Goal: Task Accomplishment & Management: Use online tool/utility

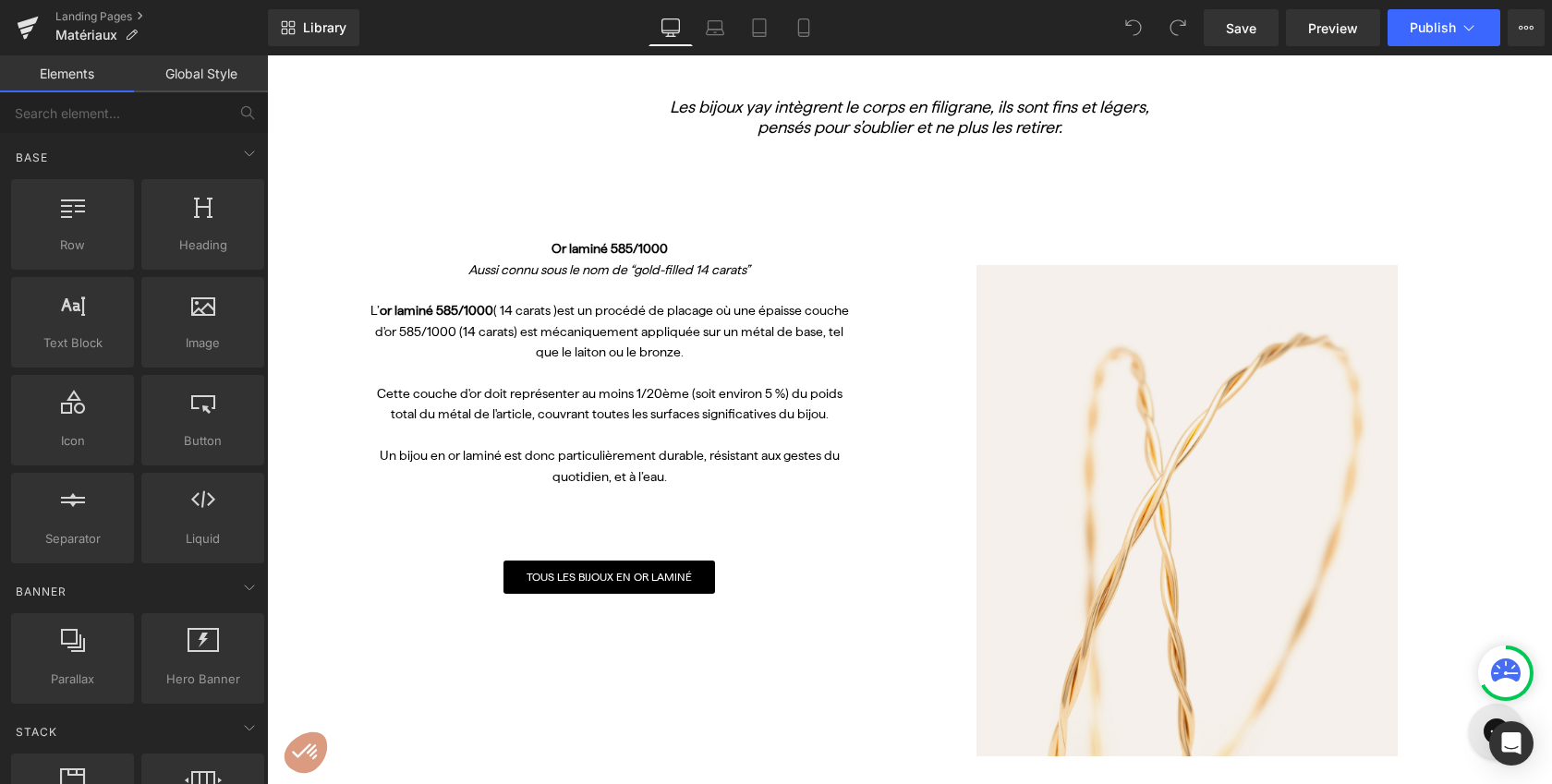
scroll to position [604, 0]
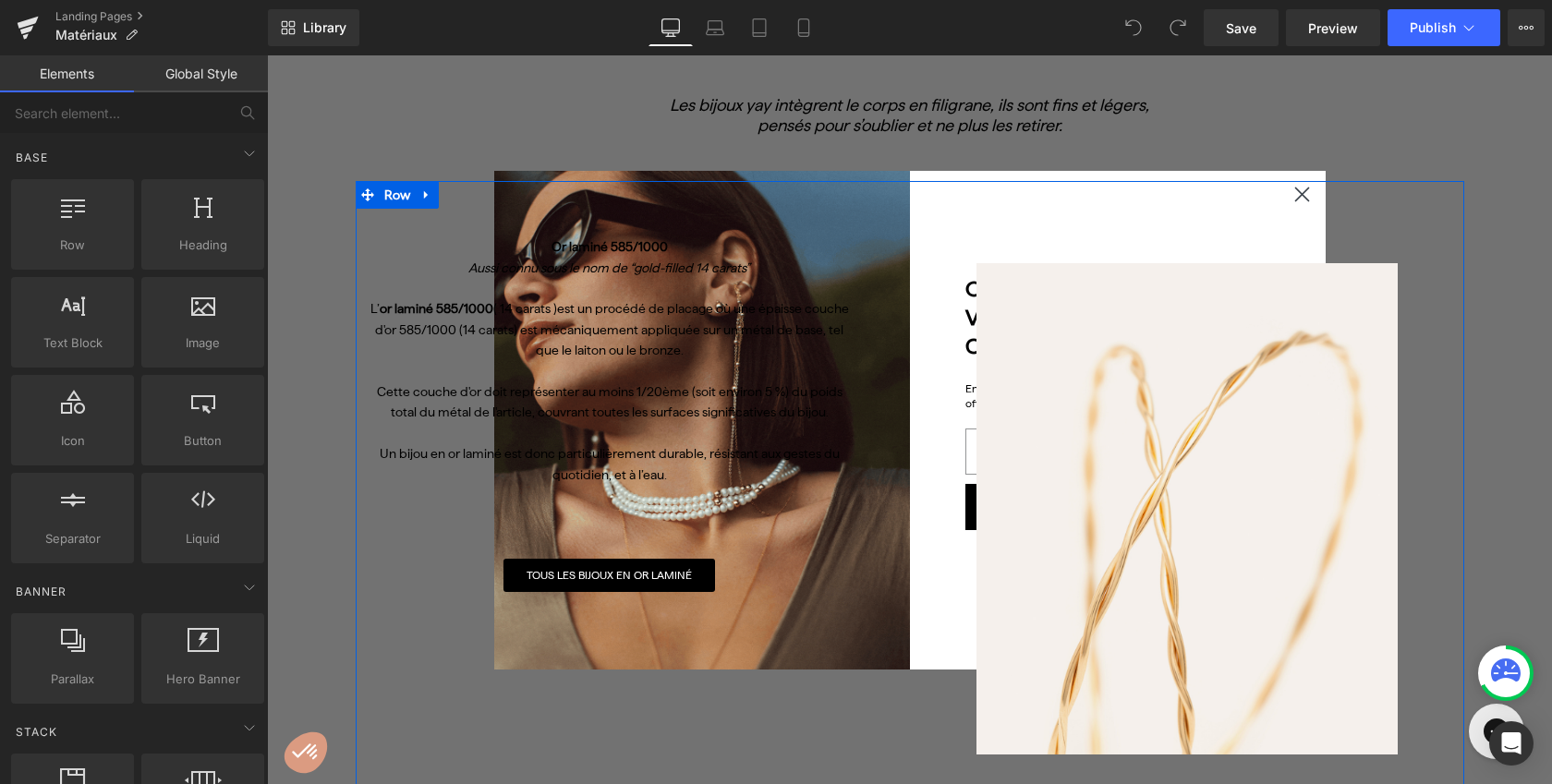
click at [1301, 195] on div "Or laminé 585 /1000 Aussi connu sous le nom de “gold-filled 14 carats” L’ or la…" at bounding box center [909, 495] width 1108 height 628
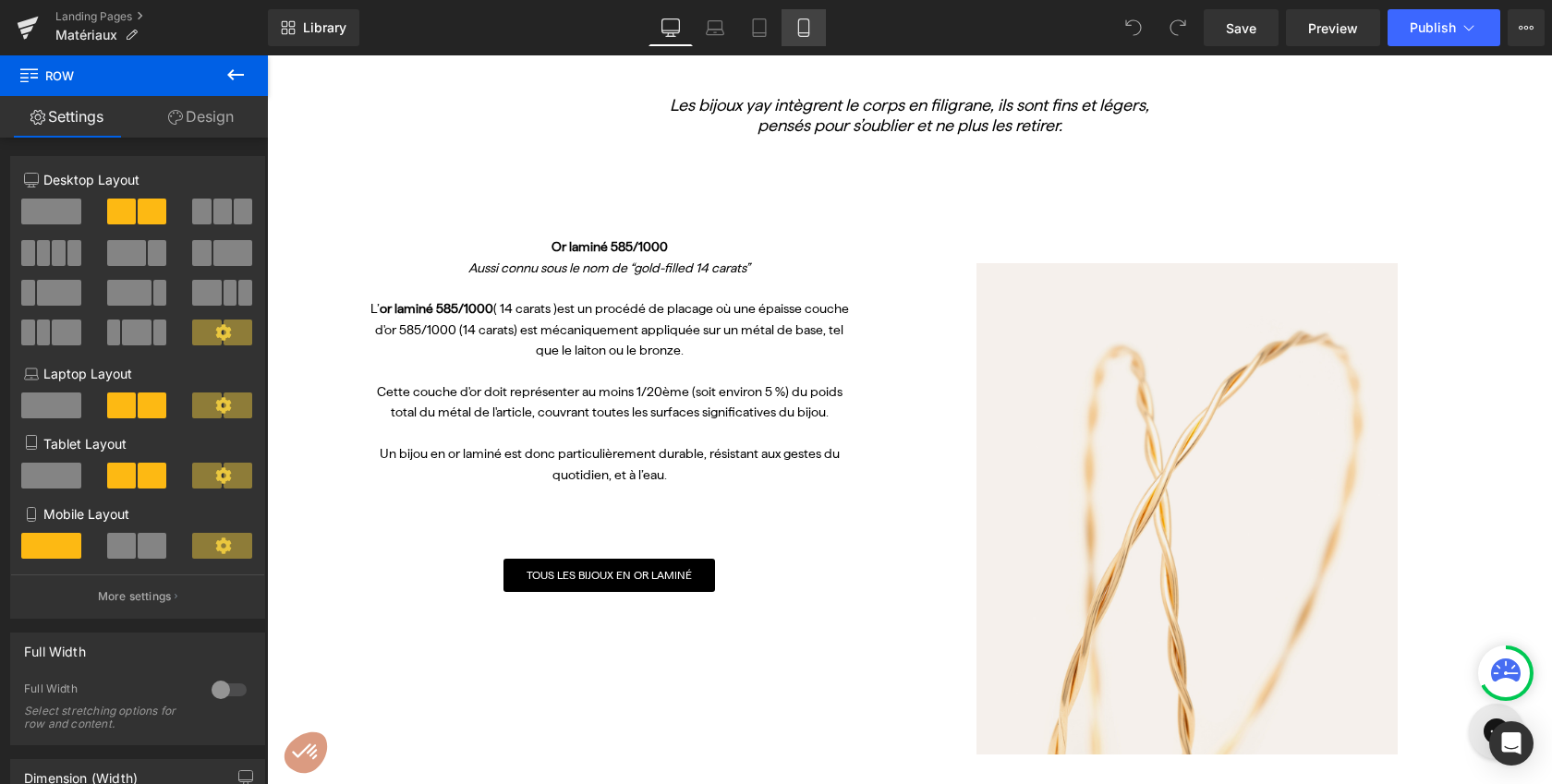
click at [810, 36] on icon at bounding box center [803, 27] width 18 height 18
type input "100"
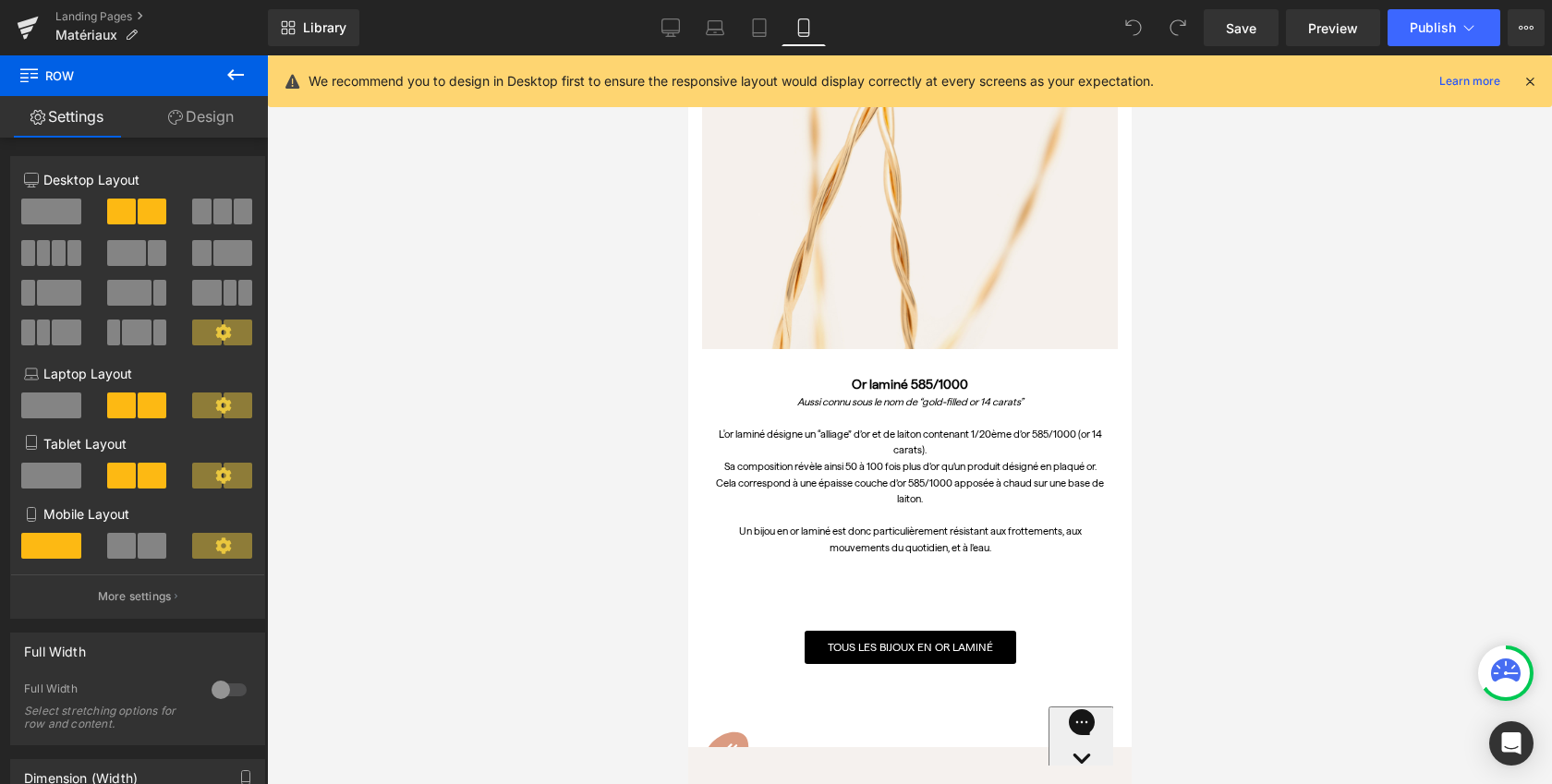
scroll to position [976, 0]
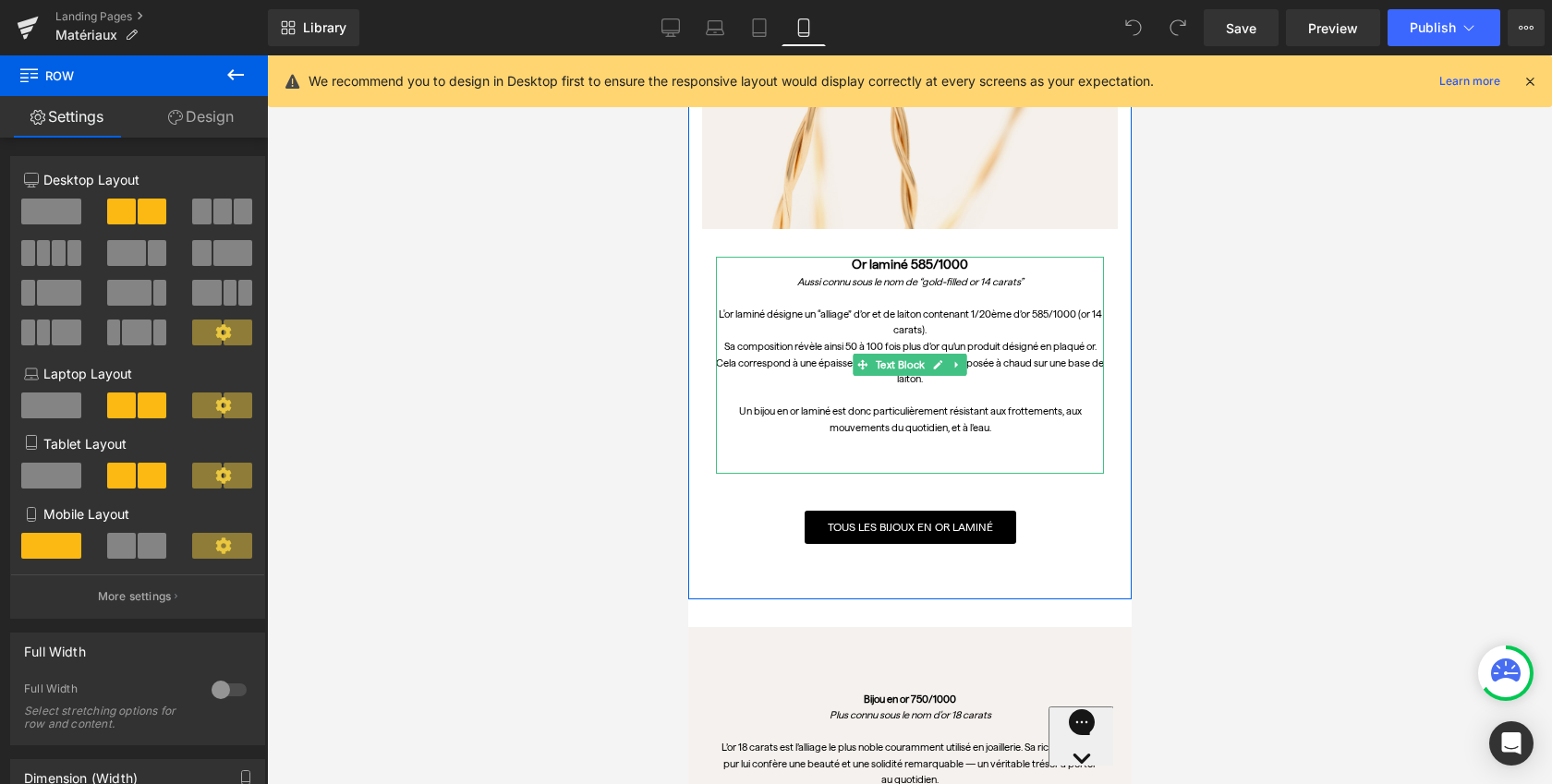
click at [777, 348] on p "Sa composition révèle ainsi 50 à 100 fois plus d’or qu’un produit désigné en pl…" at bounding box center [909, 346] width 388 height 17
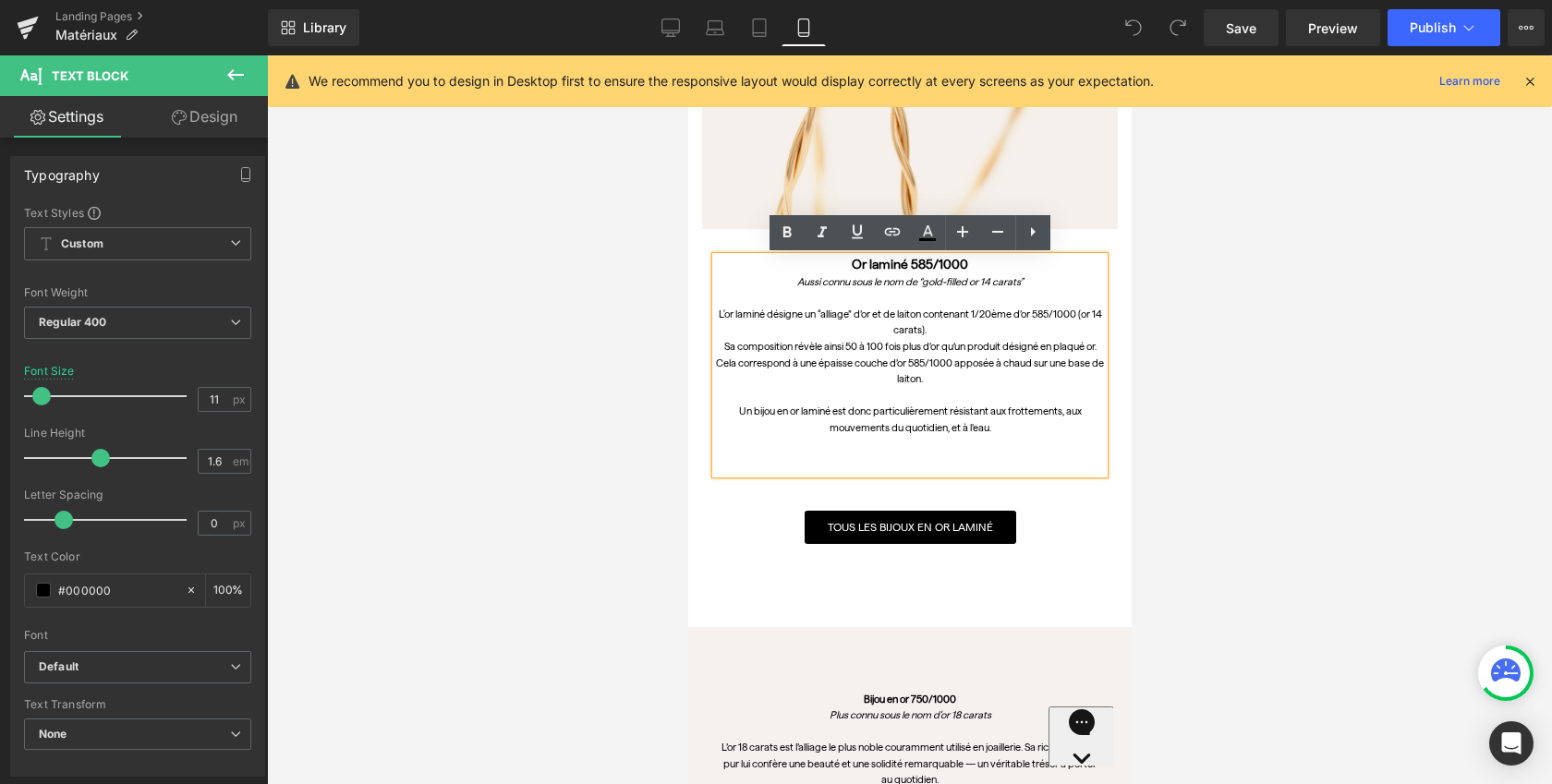
click at [937, 380] on p "Cela correspond à une épaisse couche d’or 585/1000 apposée à chaud sur une base…" at bounding box center [909, 371] width 388 height 32
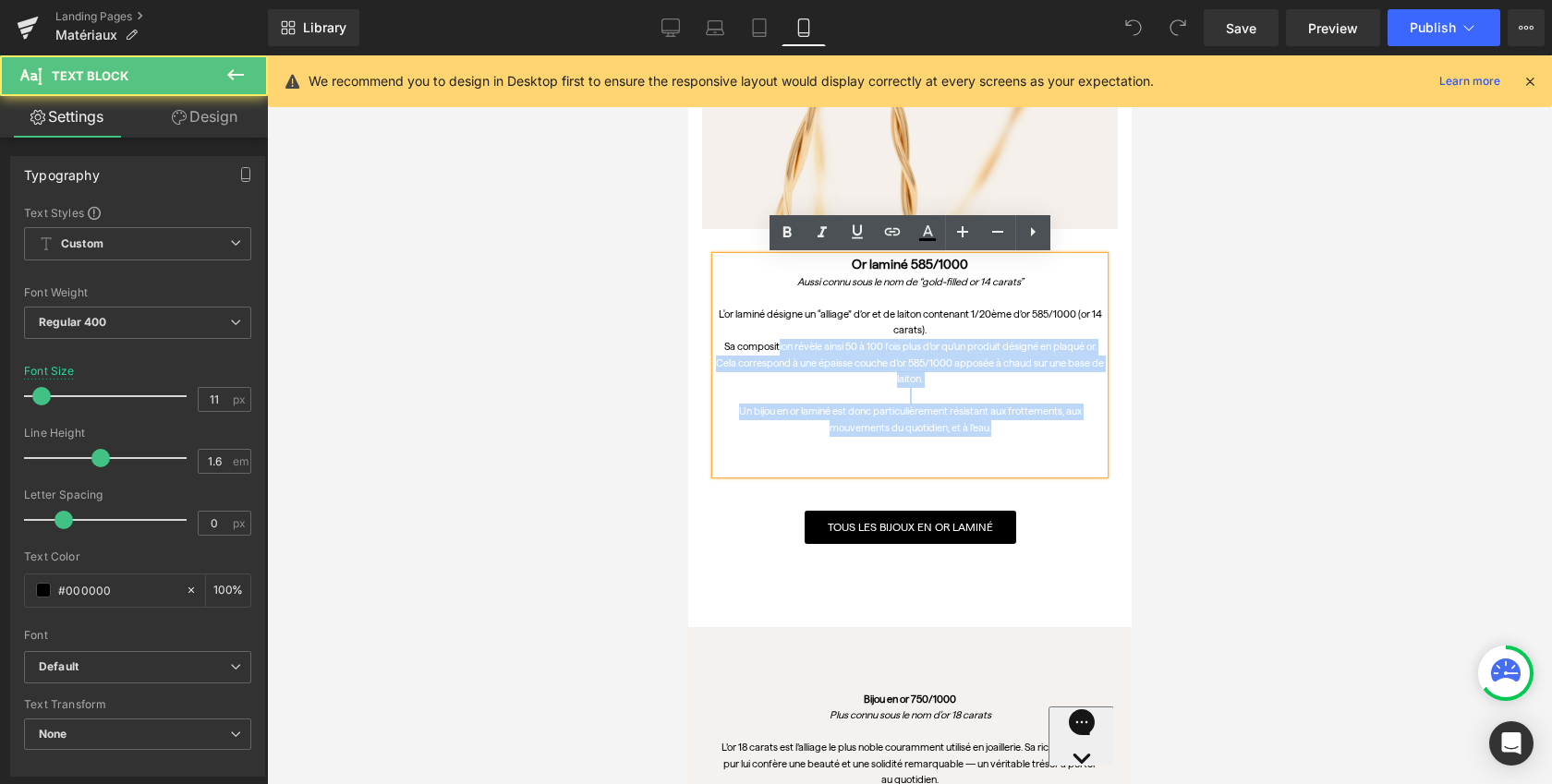
drag, startPoint x: 1102, startPoint y: 348, endPoint x: 772, endPoint y: 352, distance: 330.0
click at [772, 352] on div "Or laminé 585/1000 Aussi connu sous le nom de “gold-filled or 14 carats” L'or l…" at bounding box center [909, 365] width 388 height 217
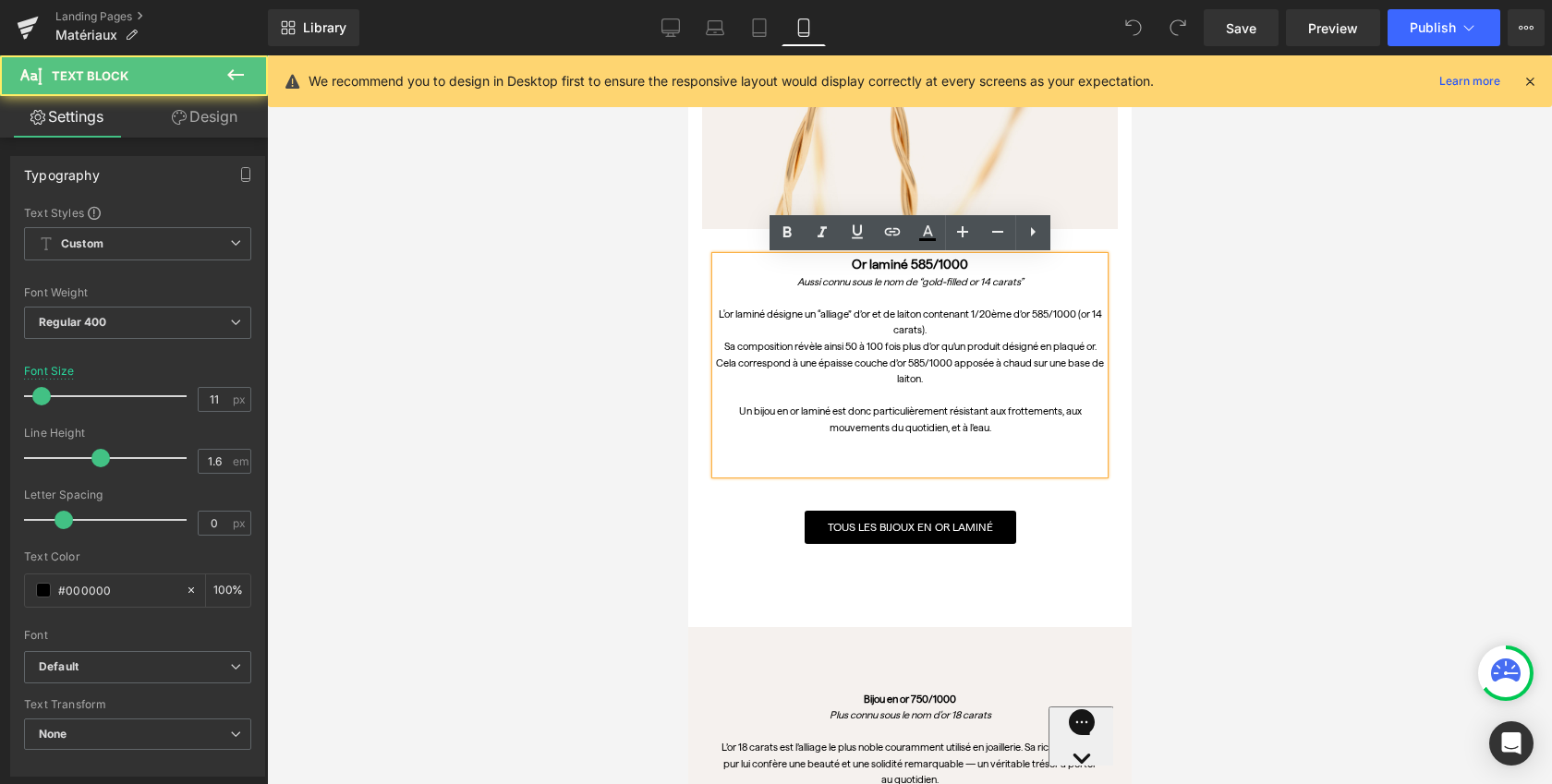
click at [772, 352] on p "Sa composition révèle ainsi 50 à 100 fois plus d’or qu’un produit désigné en pl…" at bounding box center [909, 346] width 388 height 17
drag, startPoint x: 719, startPoint y: 348, endPoint x: 731, endPoint y: 349, distance: 12.0
click at [732, 349] on p "Sa composition révèle ainsi 50 à 100 fois plus d’or qu’un produit désigné en pl…" at bounding box center [909, 346] width 388 height 17
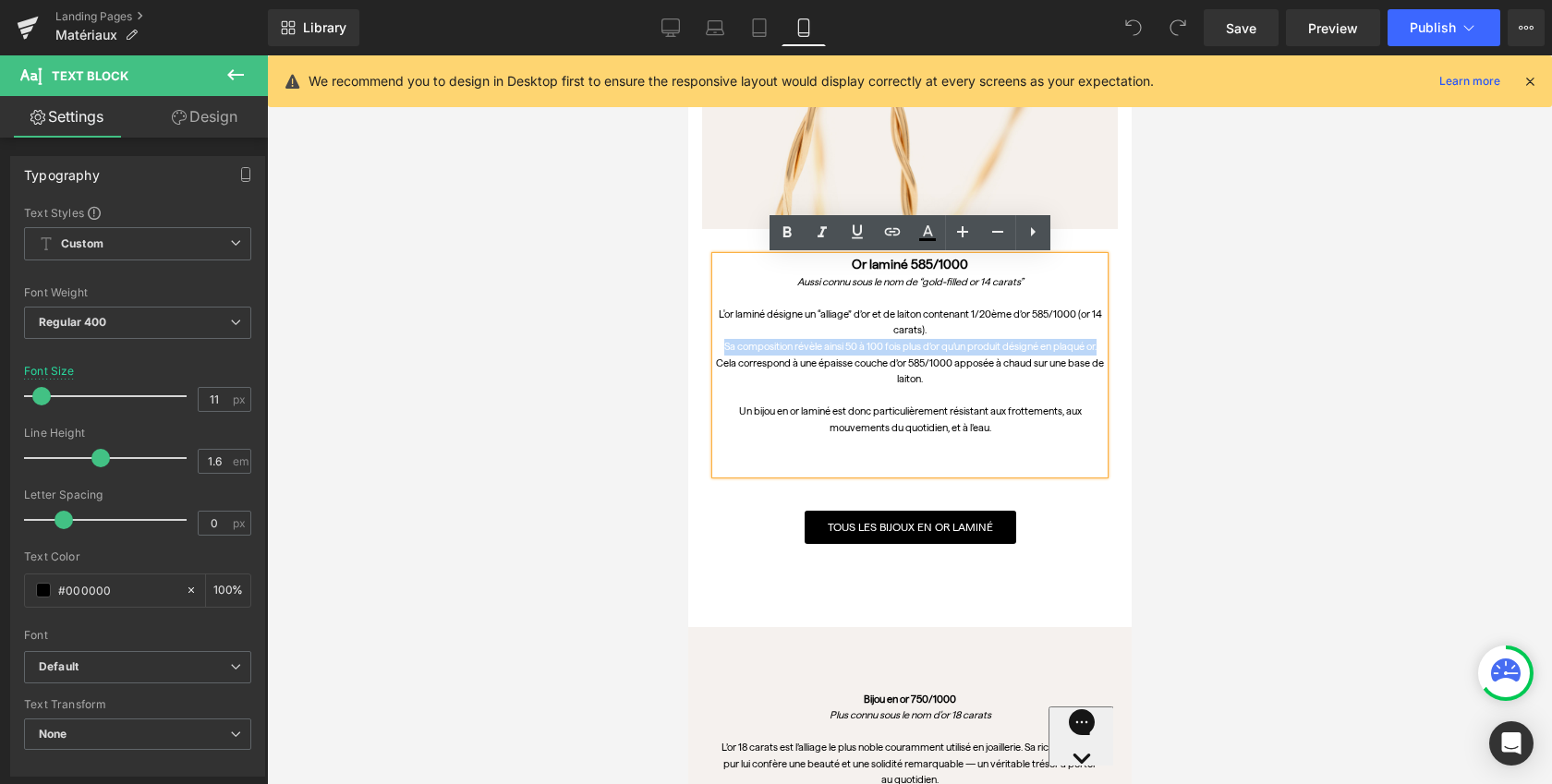
drag, startPoint x: 719, startPoint y: 349, endPoint x: 1101, endPoint y: 347, distance: 382.0
click at [1101, 347] on p "Sa composition révèle ainsi 50 à 100 fois plus d’or qu’un produit désigné en pl…" at bounding box center [909, 346] width 388 height 17
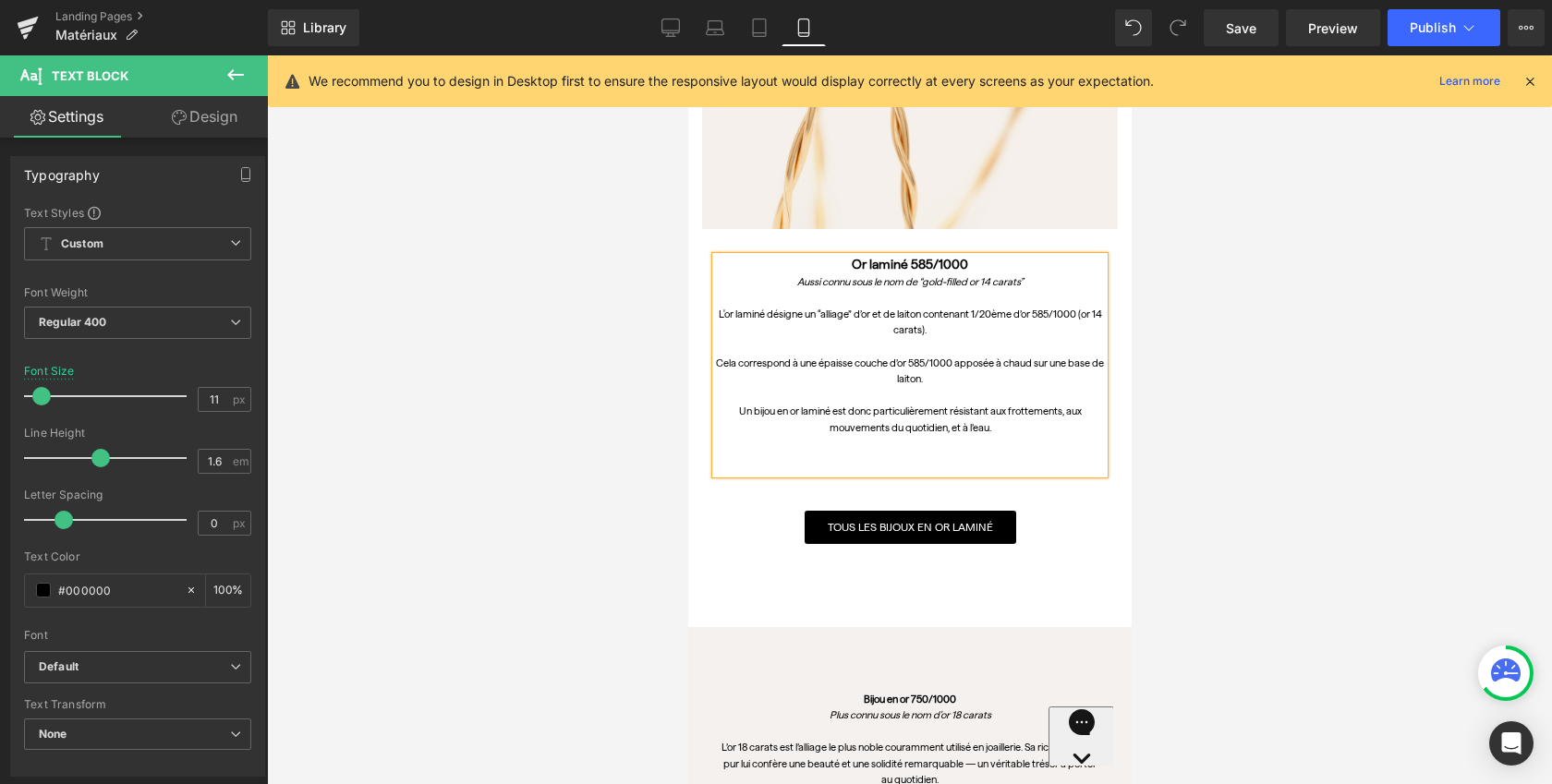
click at [1334, 346] on div at bounding box center [909, 419] width 1284 height 729
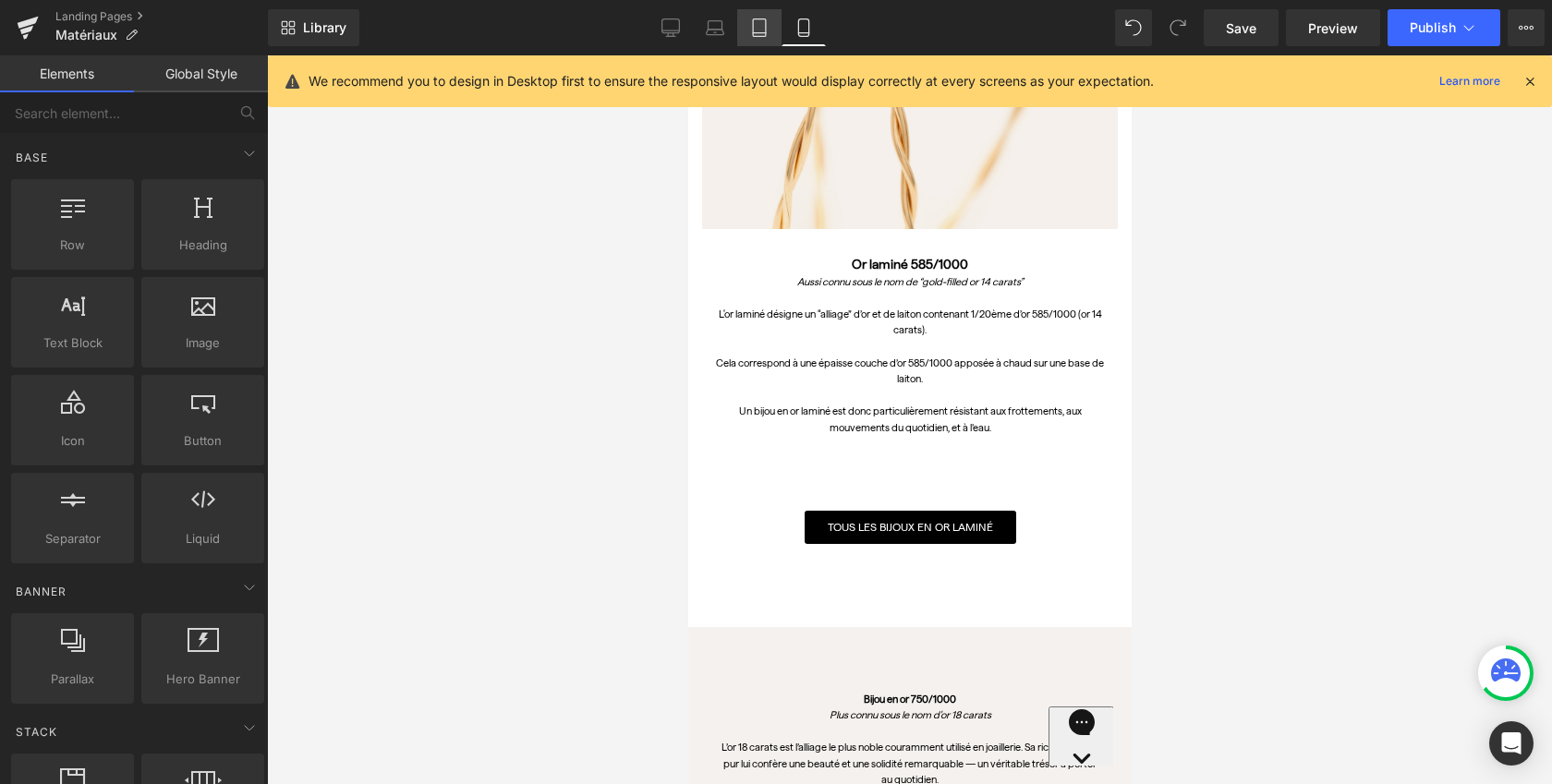
click at [760, 28] on icon at bounding box center [759, 27] width 18 height 18
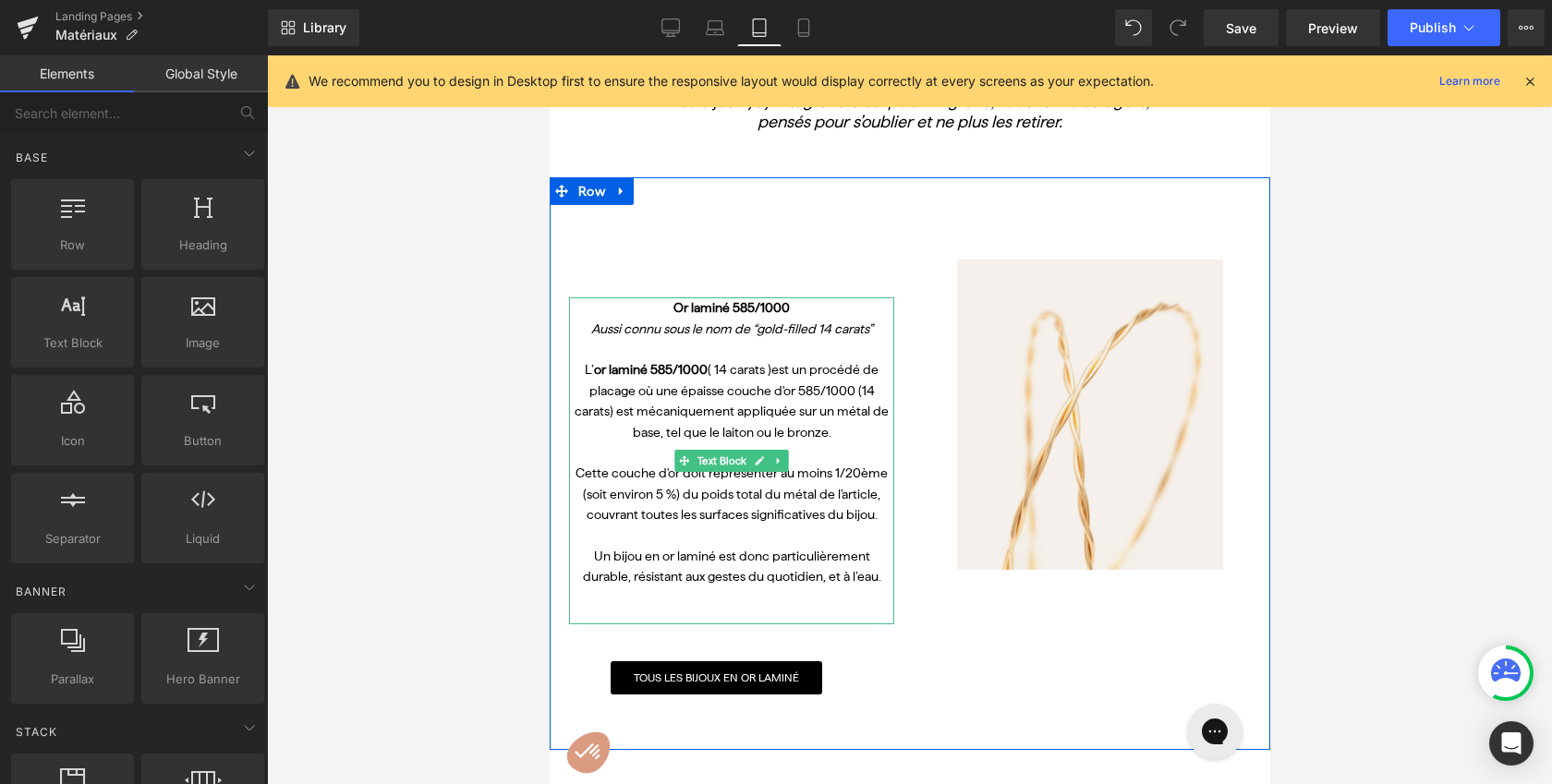
scroll to position [555, 0]
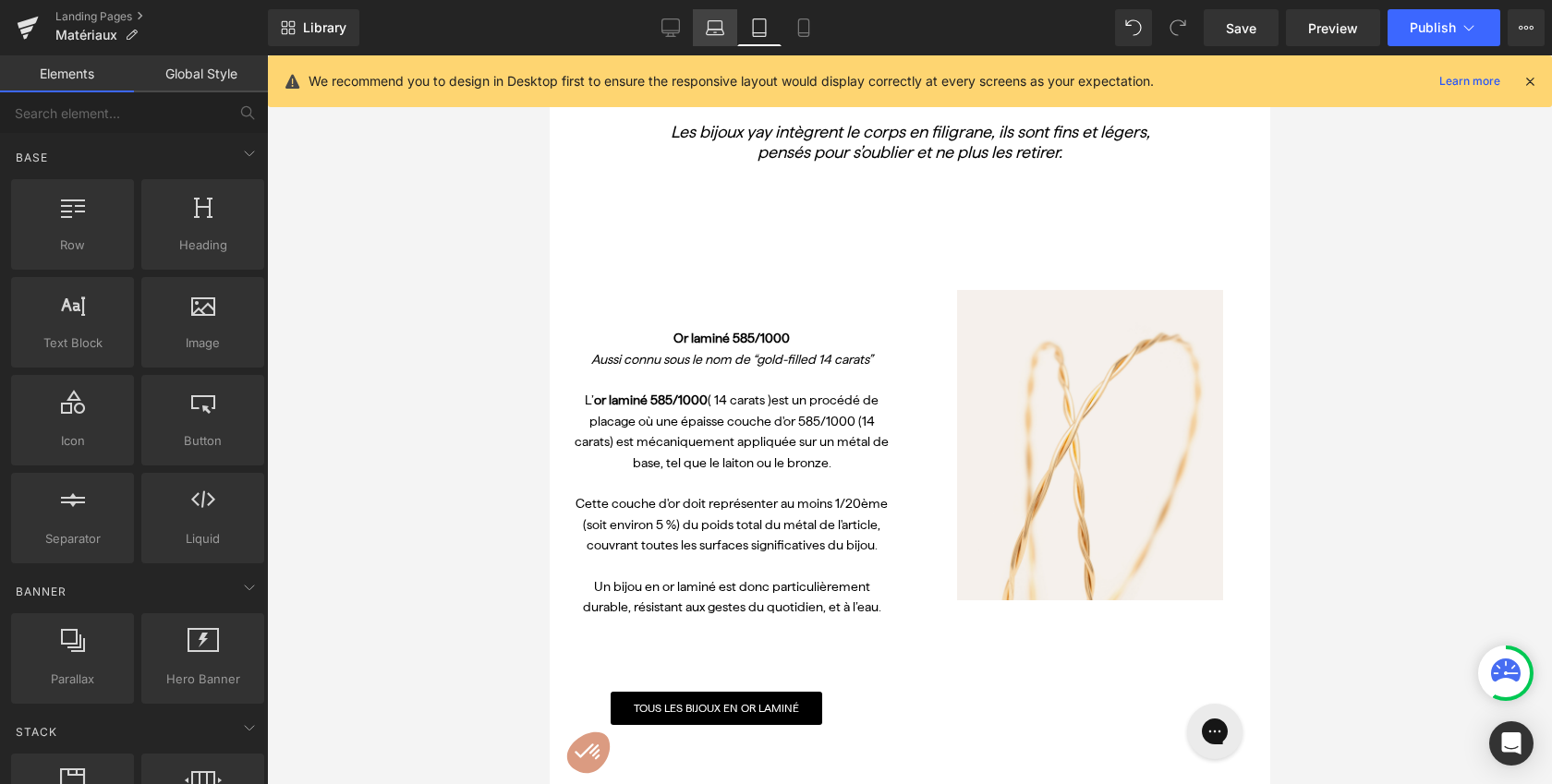
click at [718, 32] on icon at bounding box center [714, 27] width 18 height 18
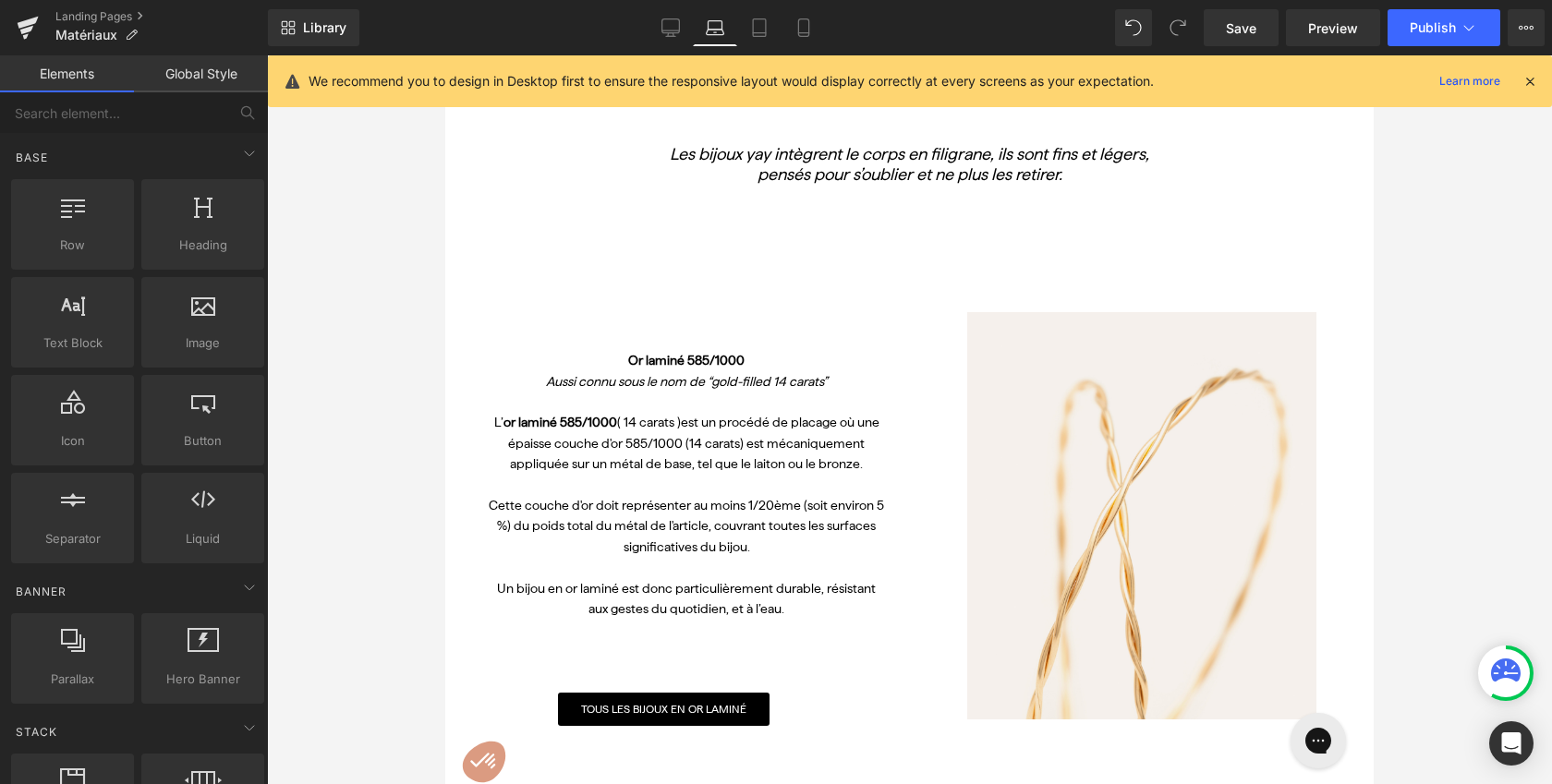
scroll to position [644, 0]
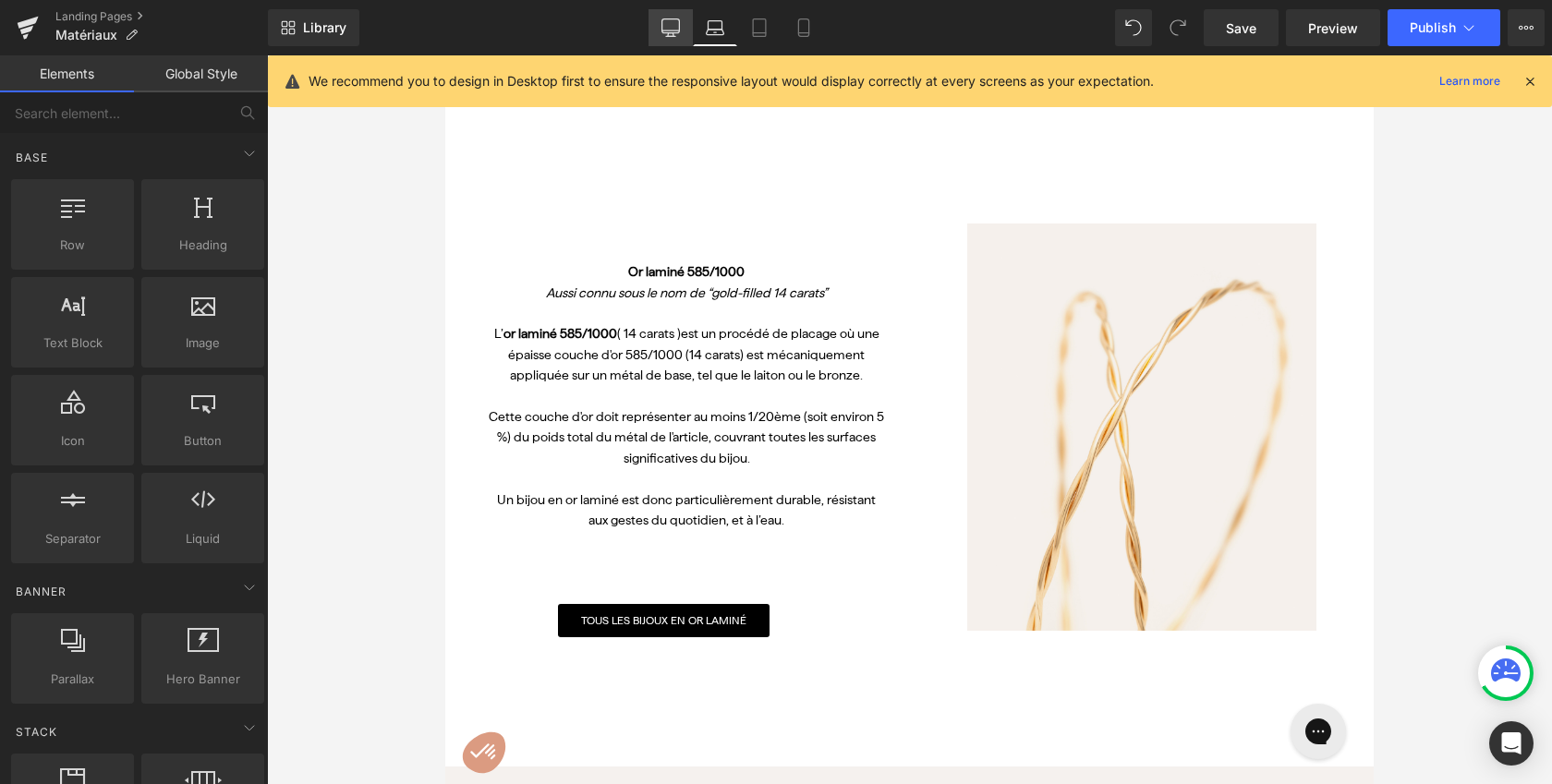
click at [662, 36] on link "Desktop" at bounding box center [670, 27] width 45 height 37
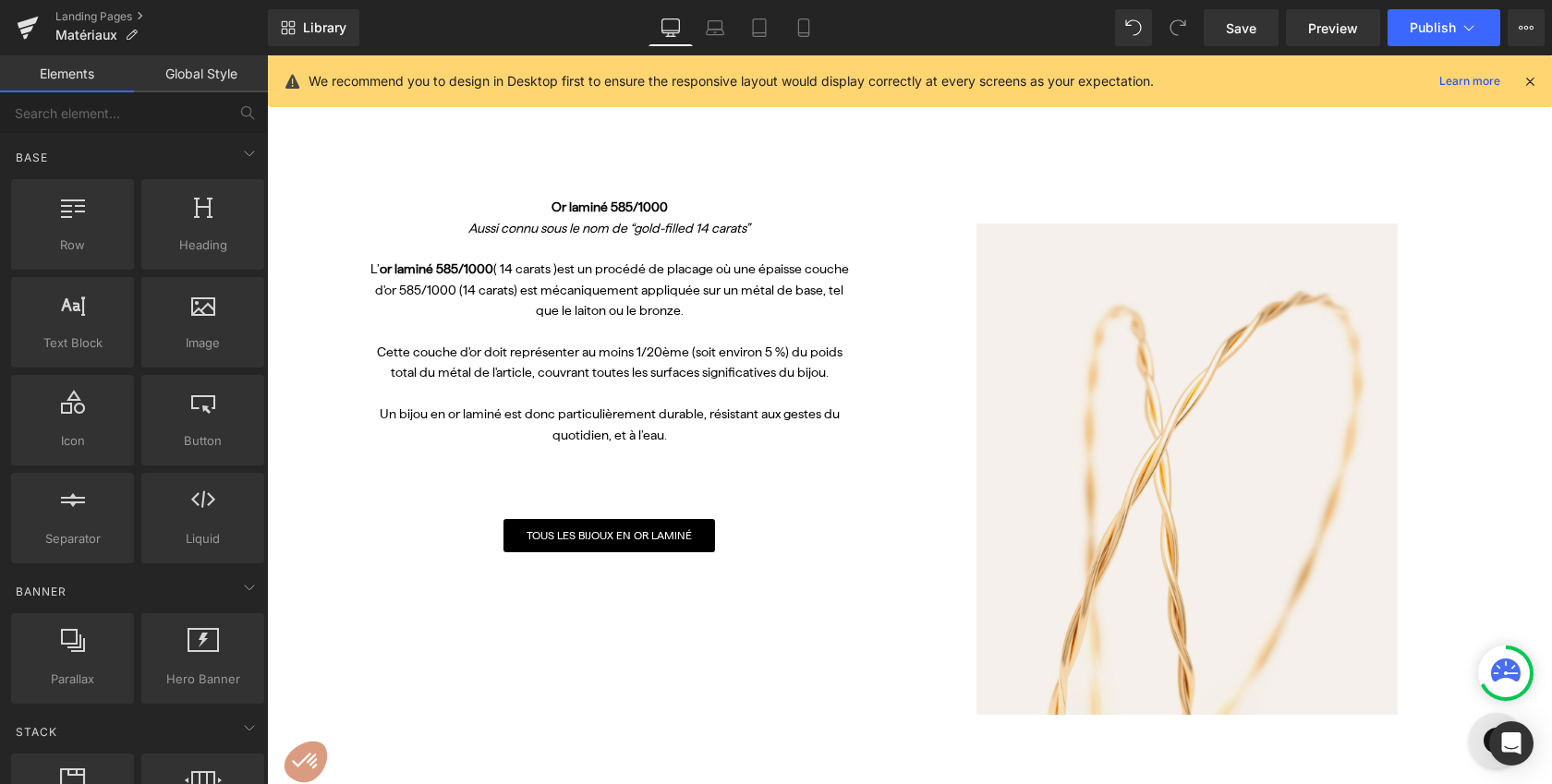
scroll to position [683, 0]
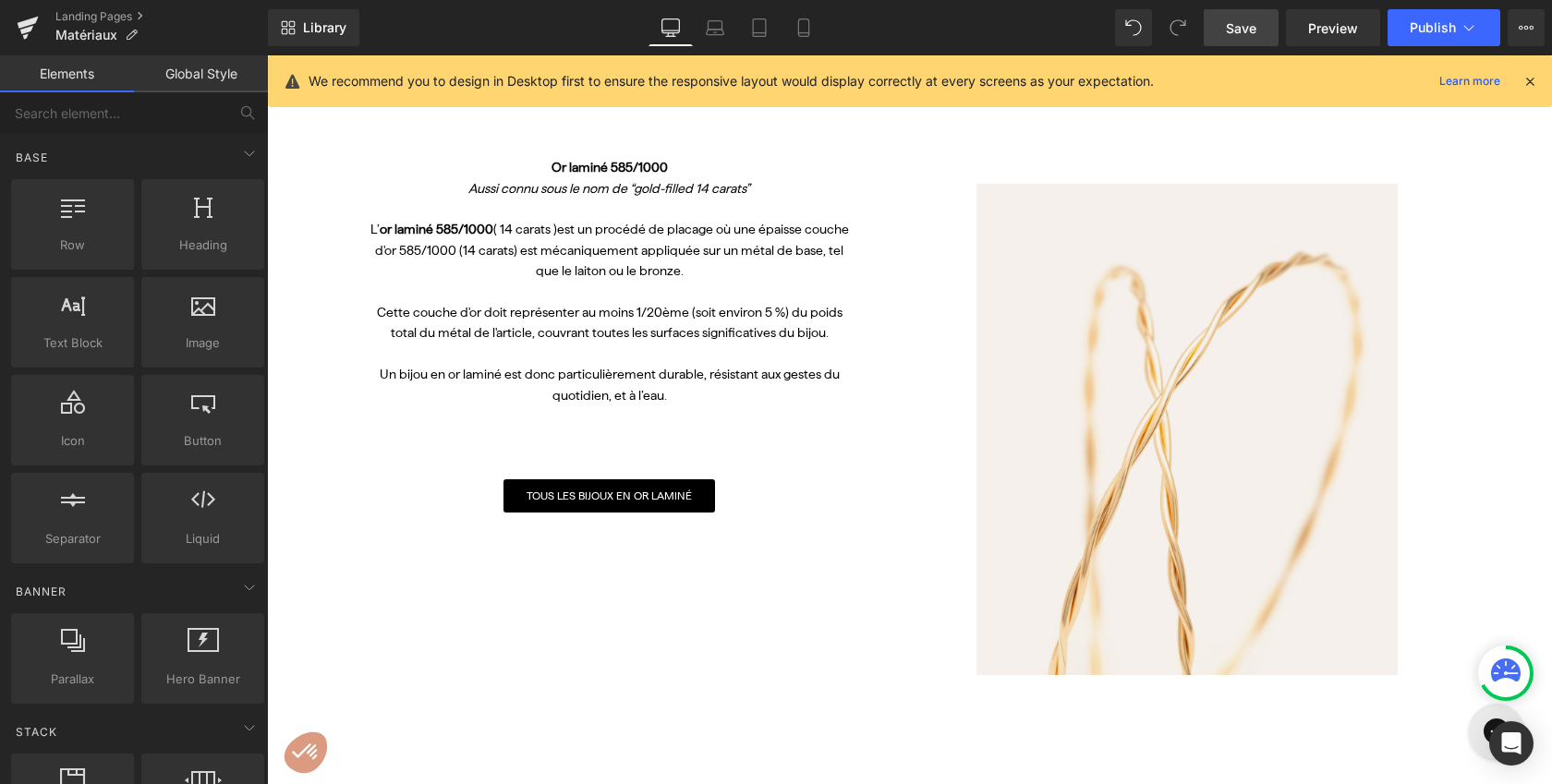
click at [1242, 21] on span "Save" at bounding box center [1241, 28] width 30 height 19
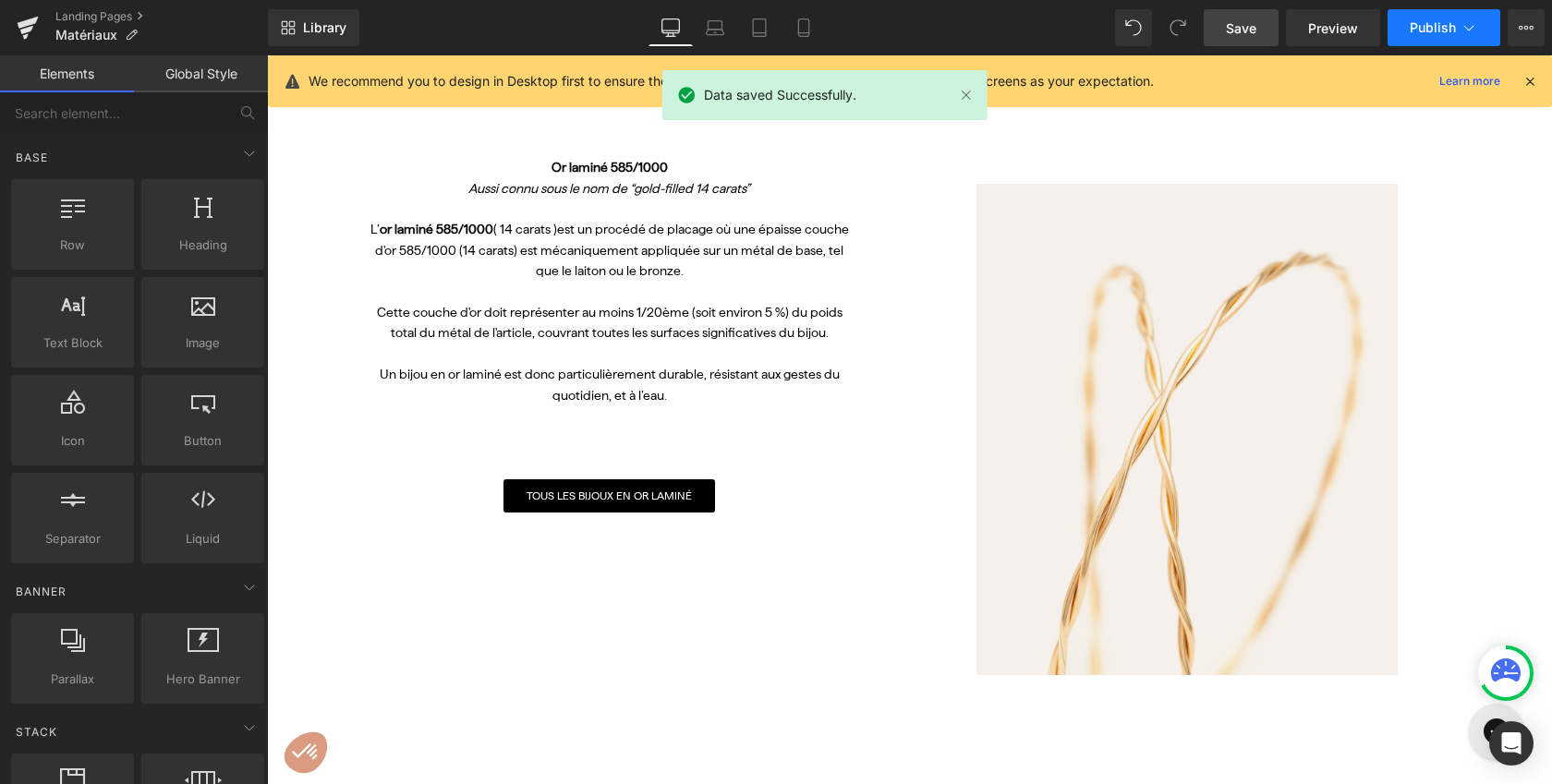
click at [1458, 27] on button "Publish" at bounding box center [1444, 27] width 113 height 37
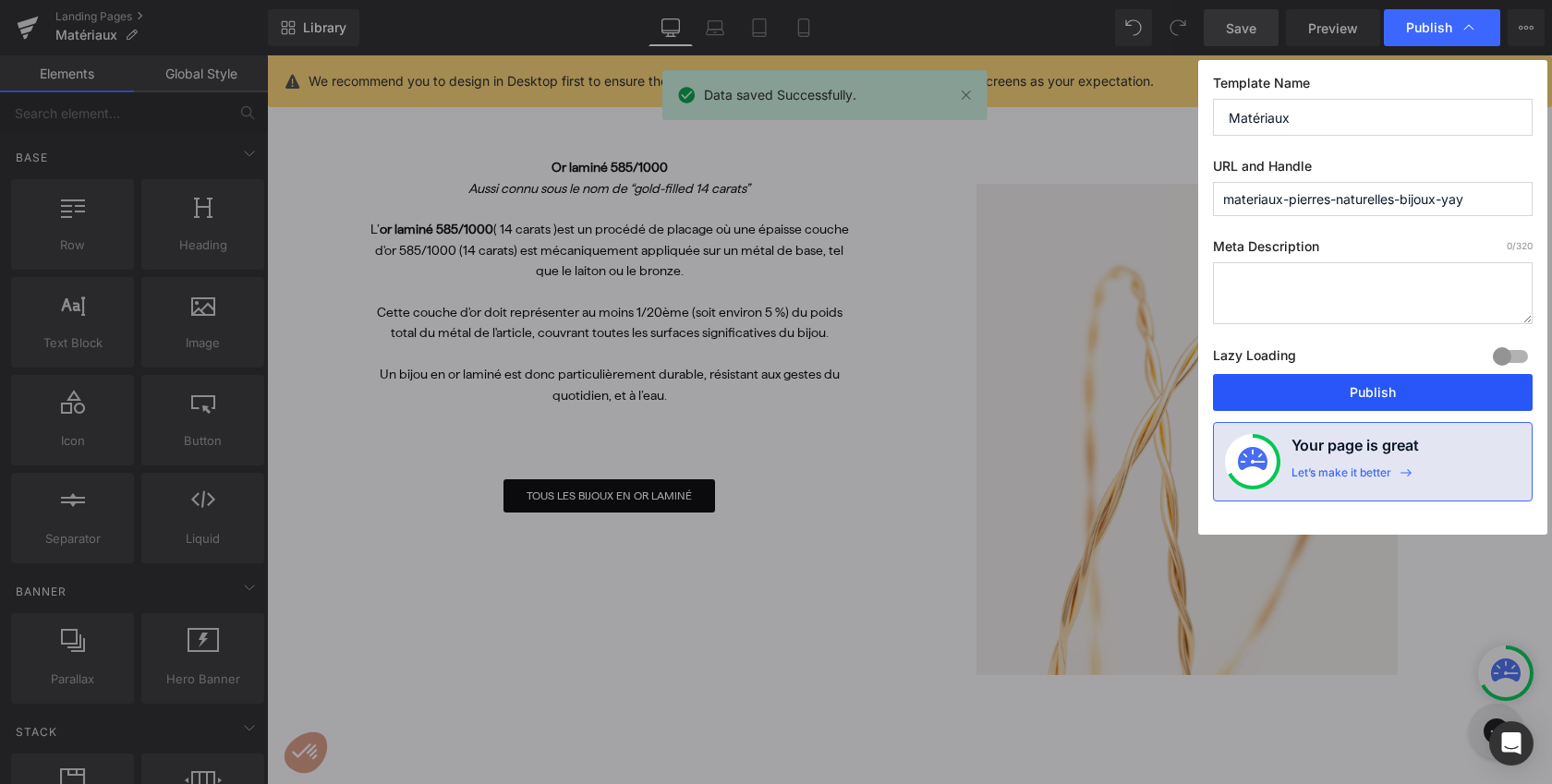
click at [1269, 385] on button "Publish" at bounding box center [1372, 392] width 319 height 37
